Goal: Information Seeking & Learning: Learn about a topic

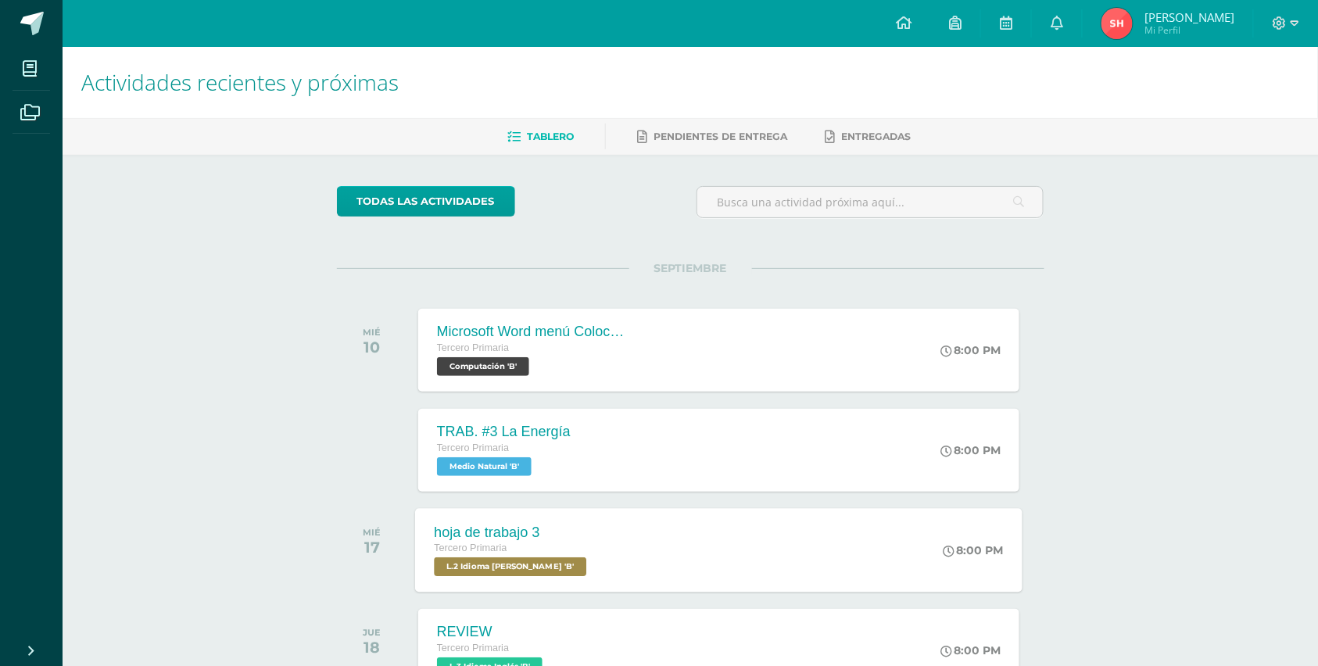
click at [555, 566] on span "L.2 Idioma Maya Kaqchikel 'B'" at bounding box center [510, 566] width 152 height 19
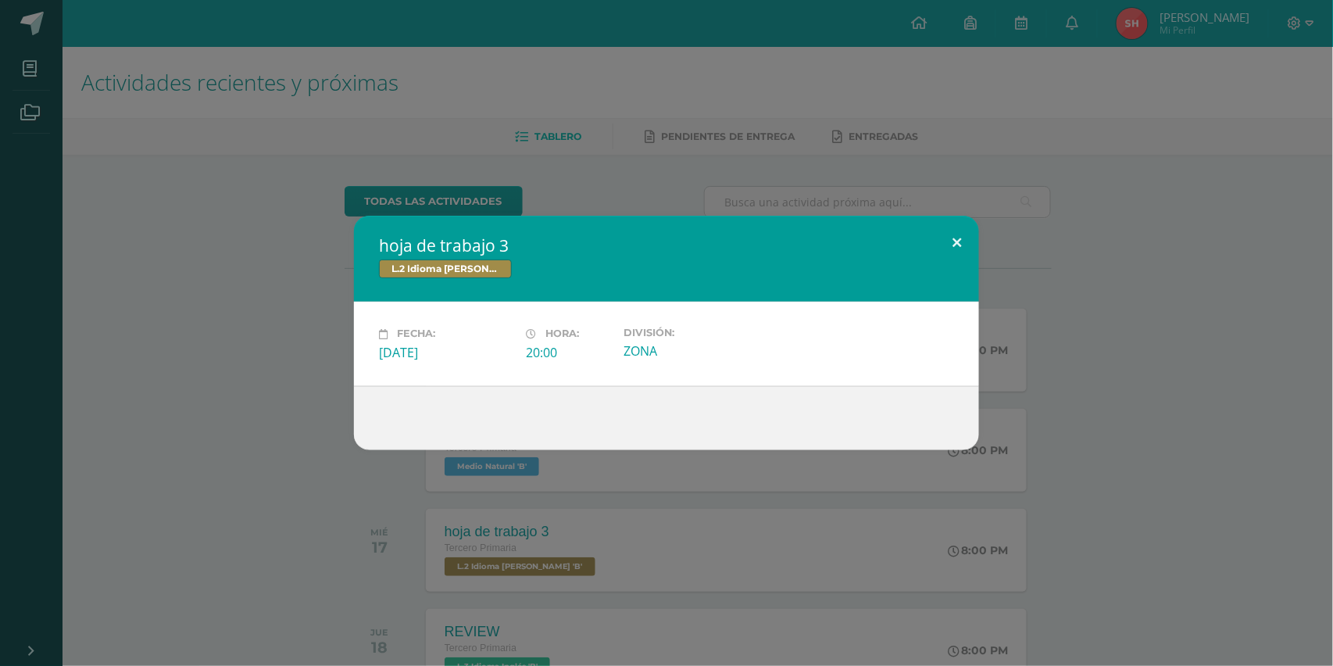
click at [955, 238] on button at bounding box center [957, 242] width 45 height 53
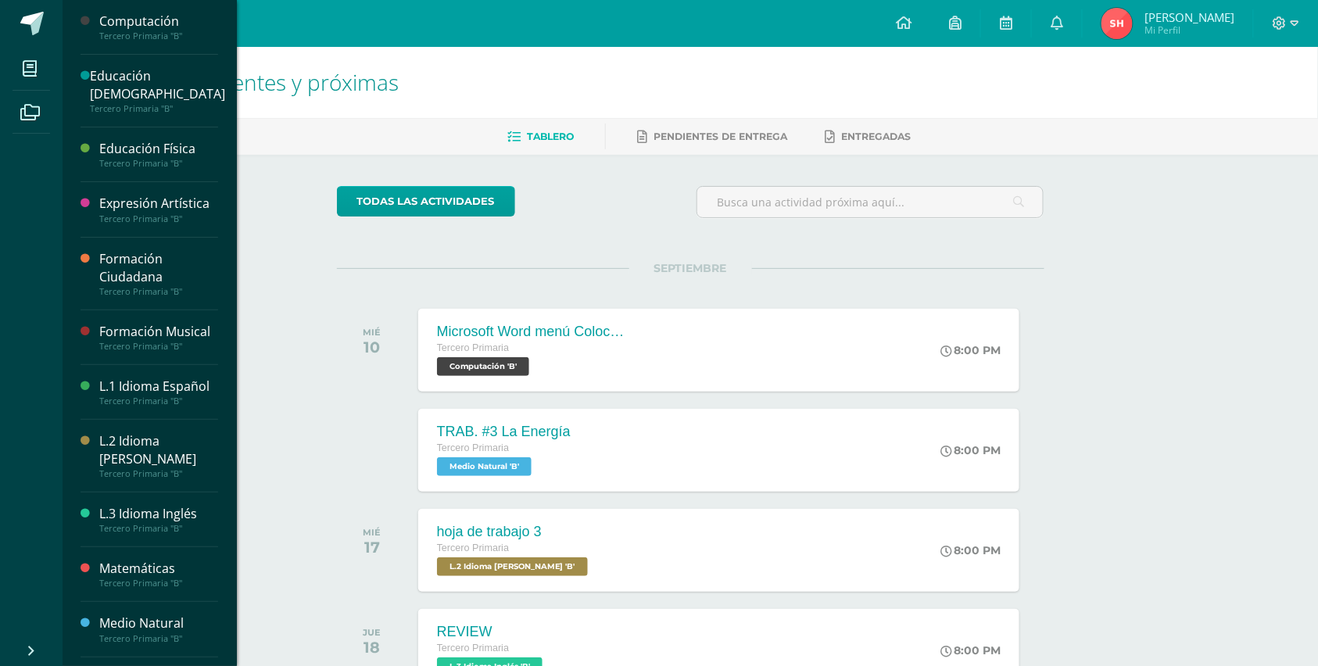
click at [141, 250] on div "Formación Ciudadana" at bounding box center [158, 268] width 119 height 36
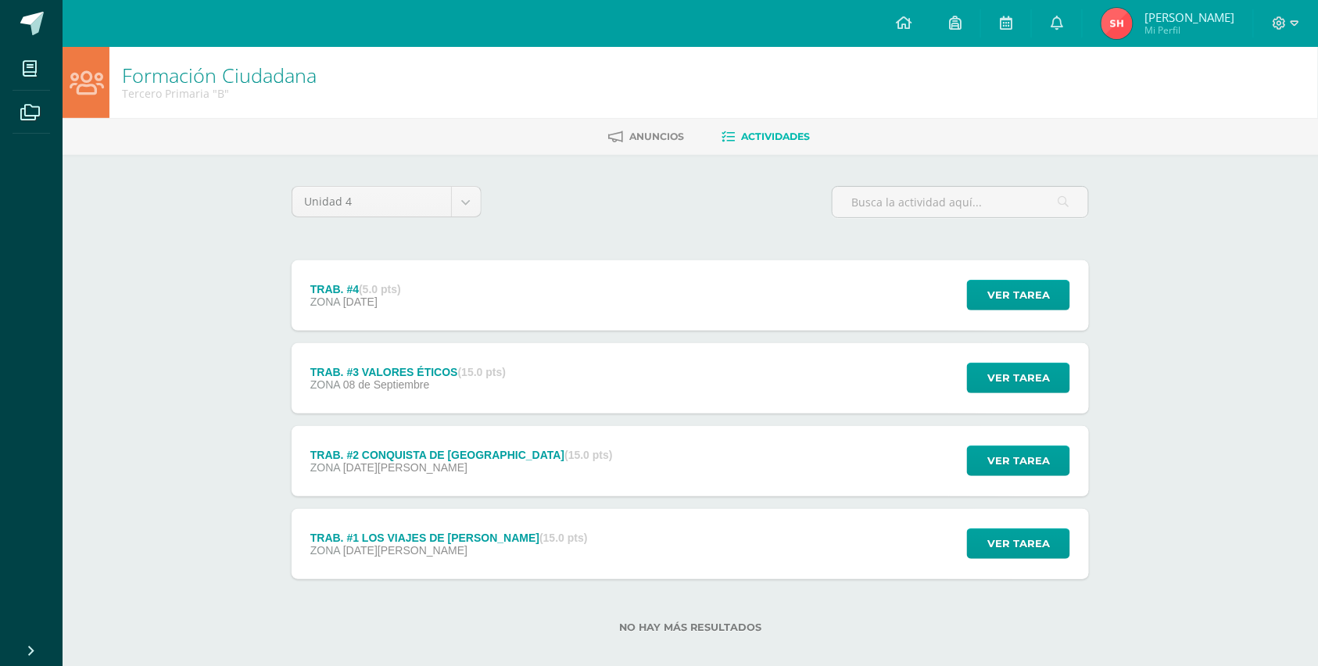
click at [141, 245] on div "Formación Ciudadana Tercero Primaria "B" Anuncios Actividades Unidad 4 Unidad 1…" at bounding box center [690, 365] width 1255 height 636
click at [1025, 367] on span "Ver tarea" at bounding box center [1018, 377] width 63 height 29
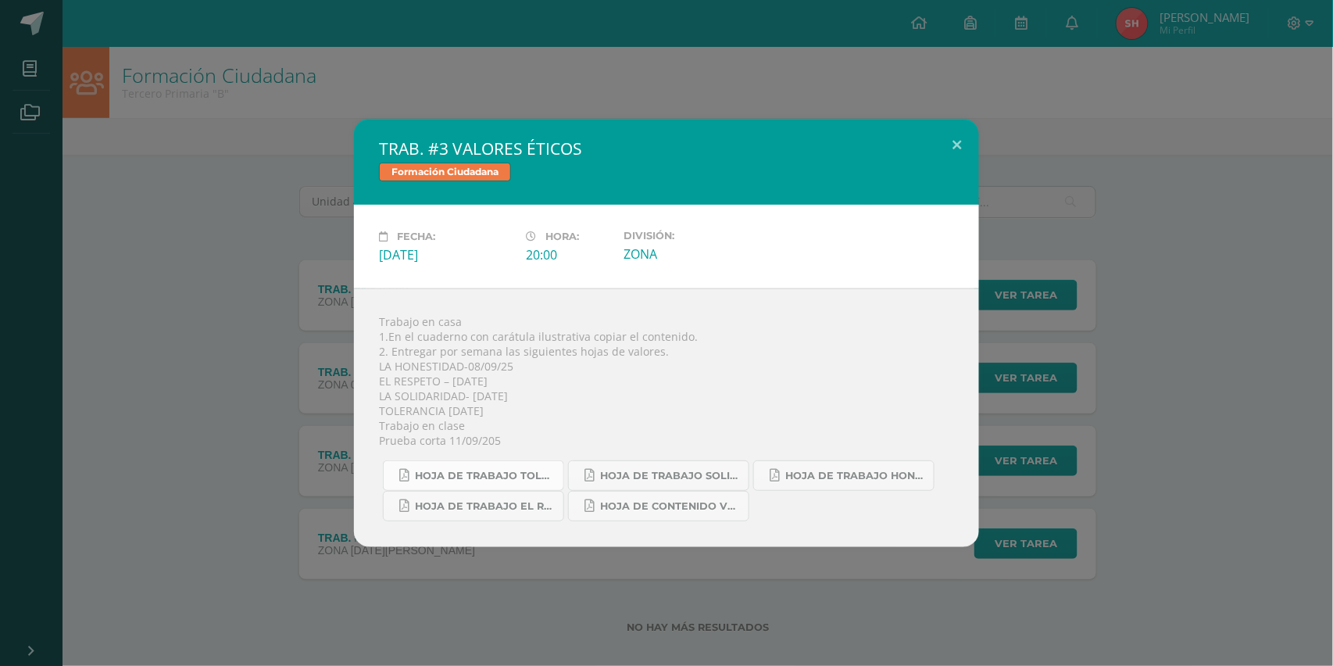
click at [539, 470] on span "HOJA DE TRABAJO TOLERANCIA.pdf" at bounding box center [485, 476] width 141 height 13
click at [951, 147] on button at bounding box center [957, 145] width 45 height 53
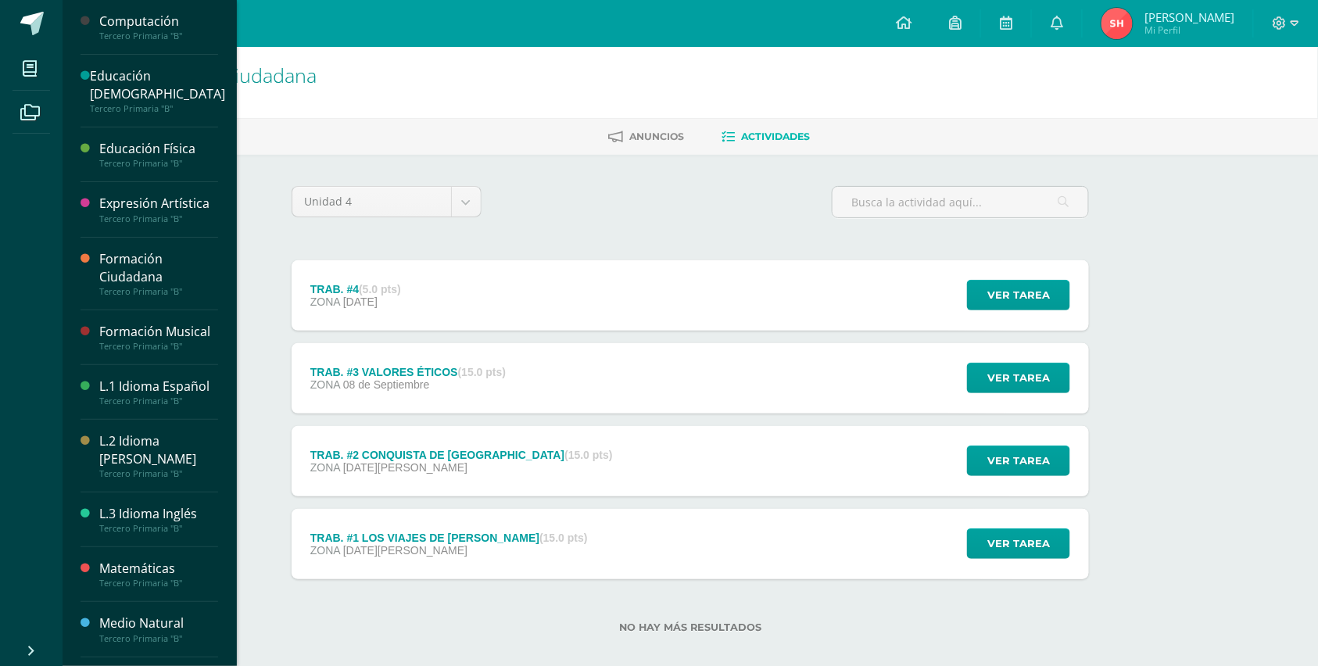
click at [145, 23] on div "Computación" at bounding box center [158, 22] width 119 height 18
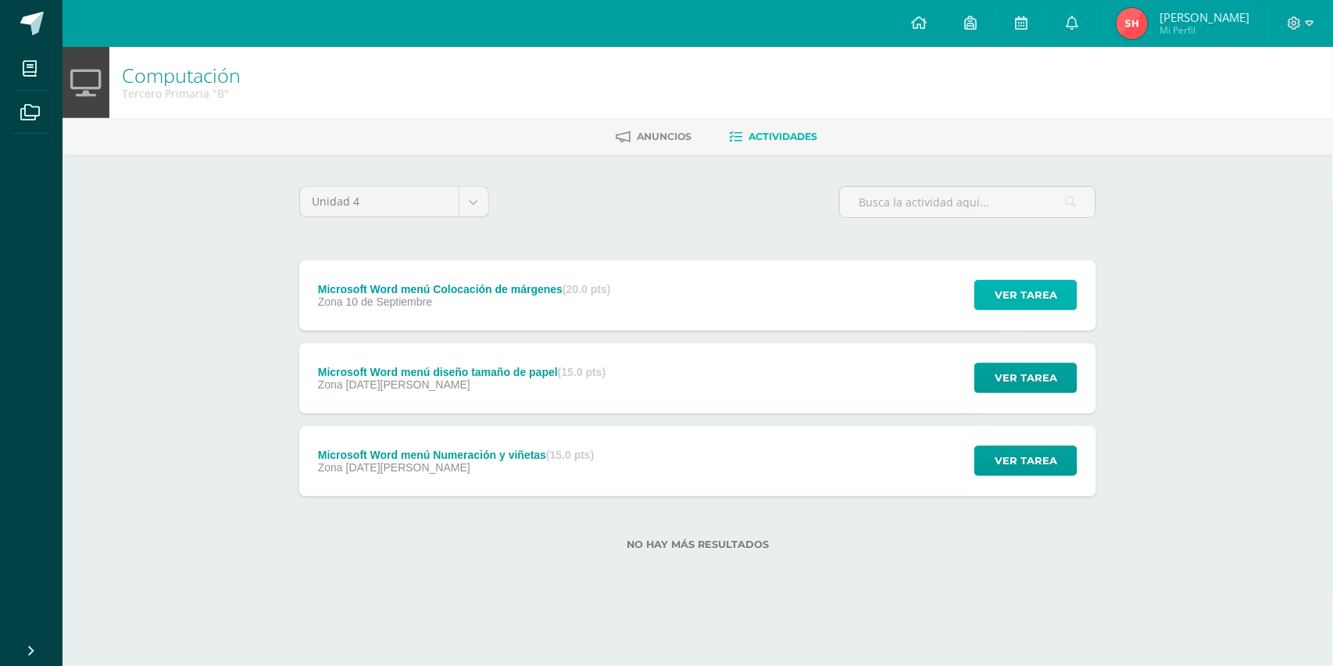
click at [1038, 288] on span "Ver tarea" at bounding box center [1026, 295] width 63 height 29
